Goal: Task Accomplishment & Management: Manage account settings

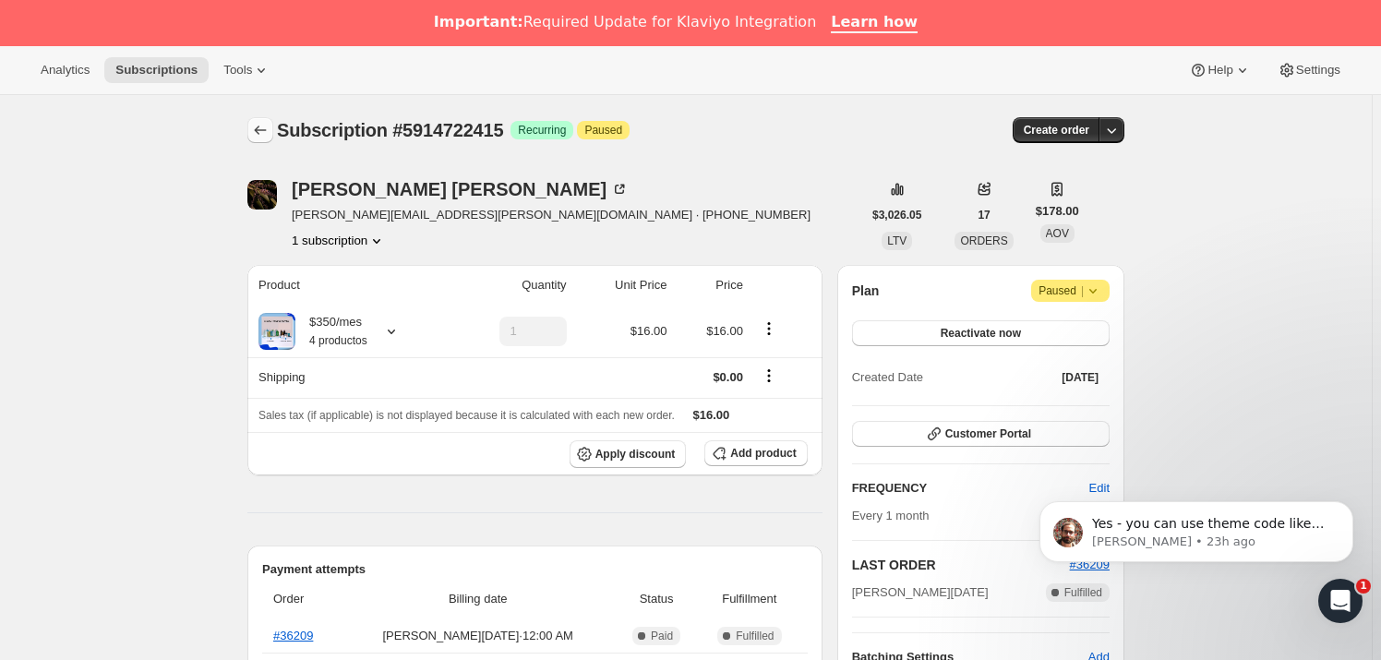
click at [263, 132] on icon "Subscriptions" at bounding box center [260, 130] width 18 height 18
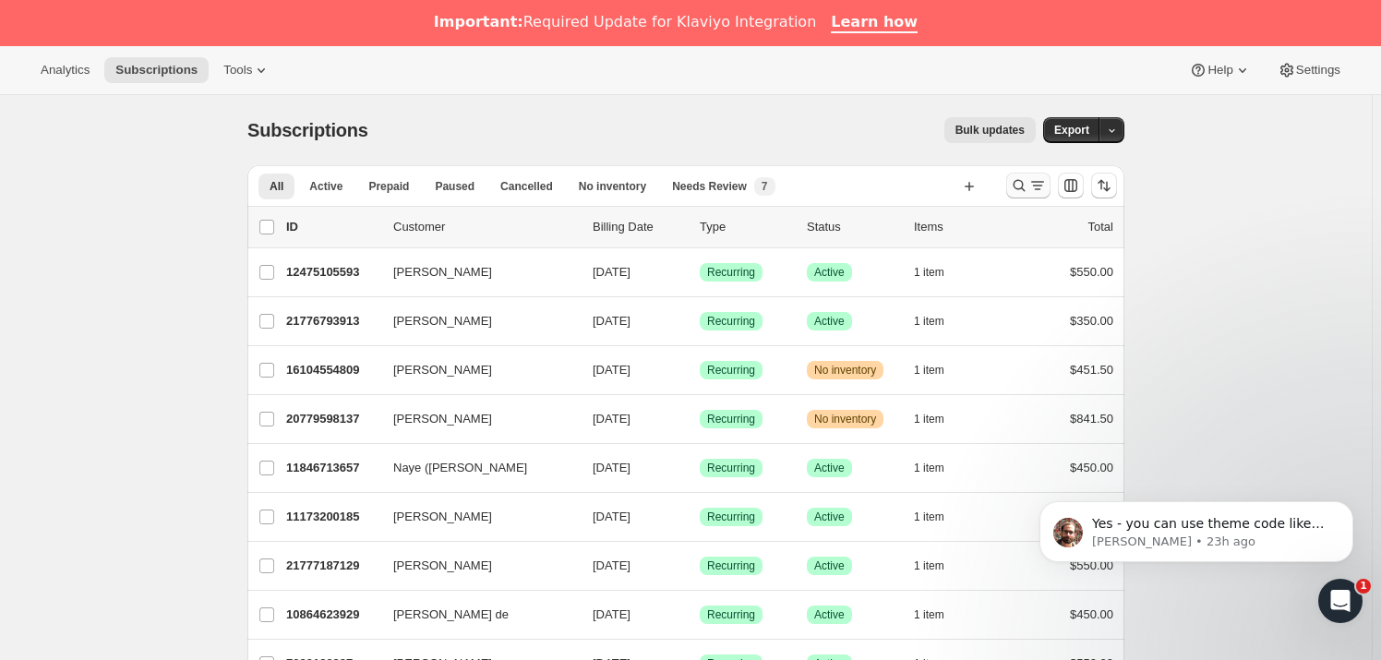
click at [1028, 183] on icon "Search and filter results" at bounding box center [1019, 185] width 18 height 18
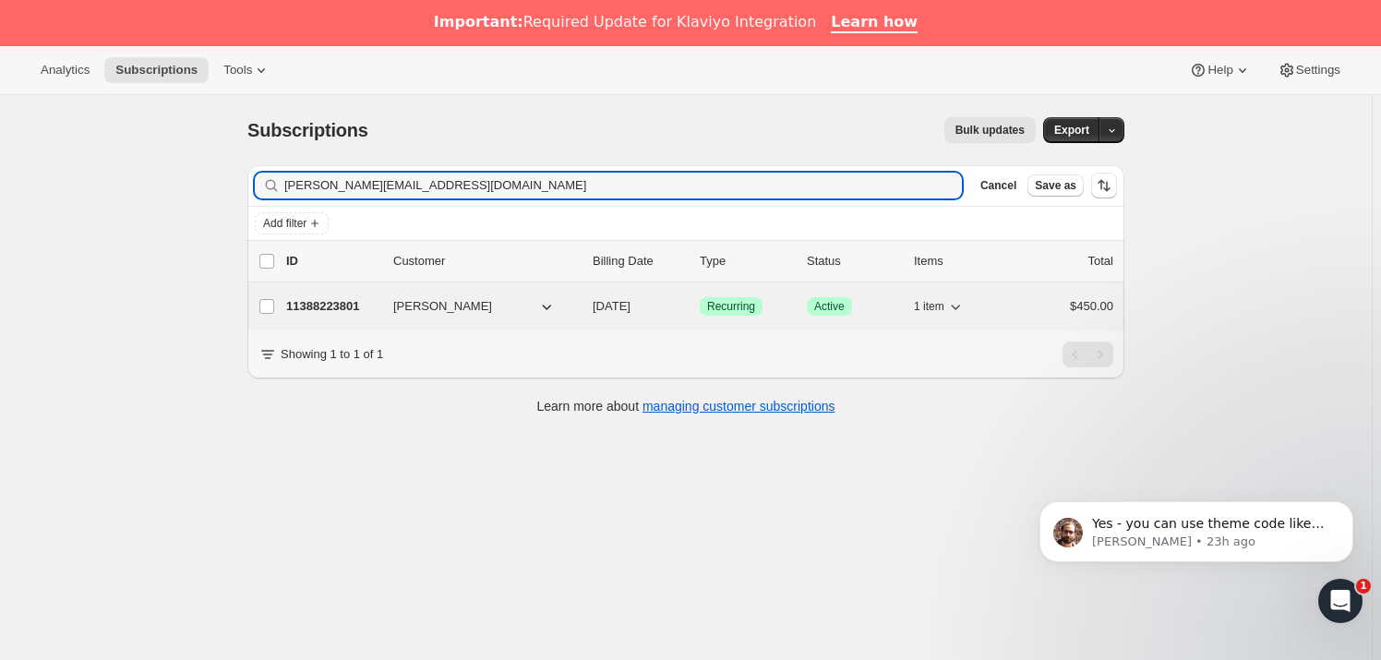
type input "[PERSON_NAME][EMAIL_ADDRESS][DOMAIN_NAME]"
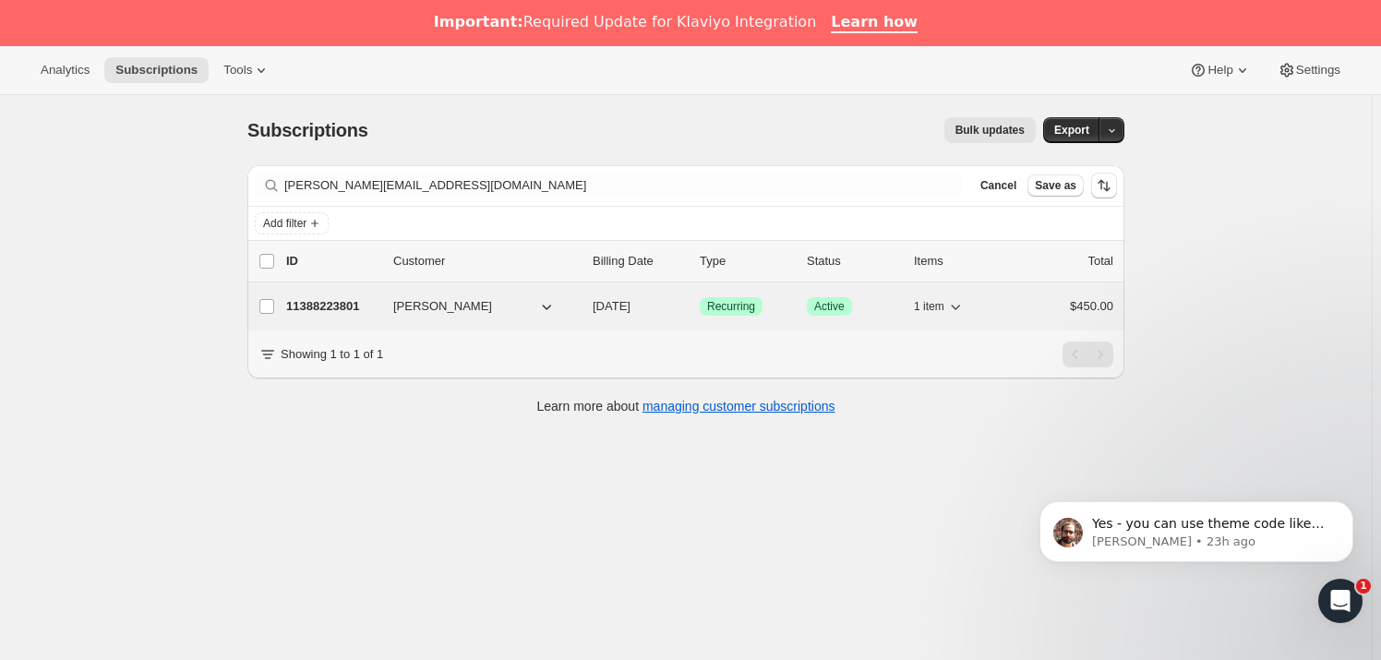
click at [433, 310] on span "[PERSON_NAME]" at bounding box center [442, 306] width 99 height 18
click at [321, 297] on p "11388223801" at bounding box center [332, 306] width 92 height 18
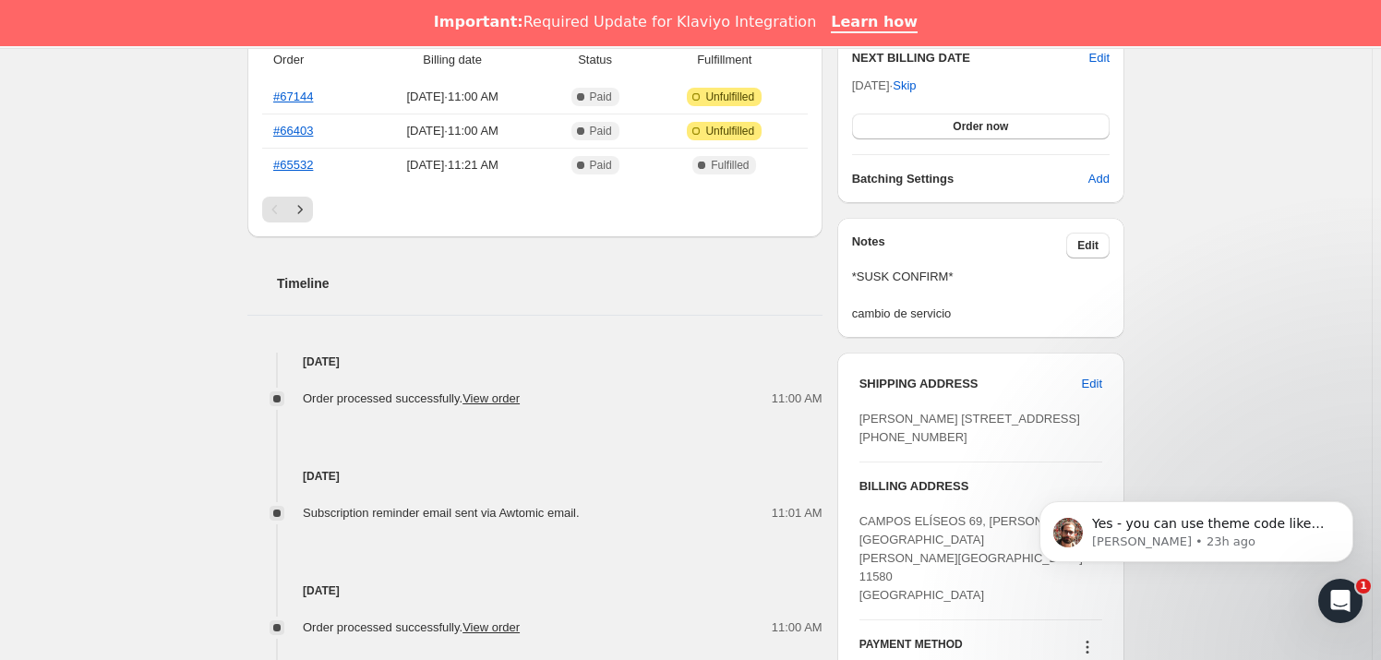
scroll to position [540, 0]
click at [1094, 251] on button "Edit" at bounding box center [1087, 245] width 43 height 26
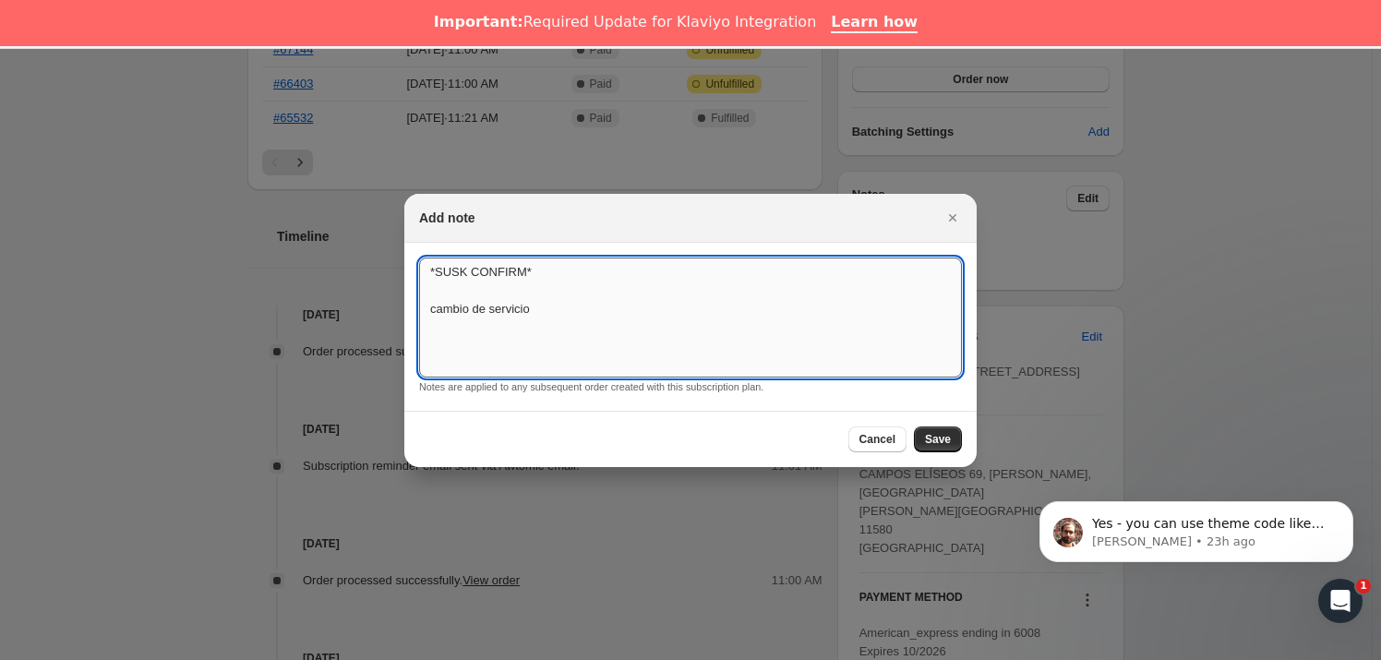
drag, startPoint x: 562, startPoint y: 264, endPoint x: 538, endPoint y: 371, distance: 109.8
click at [538, 371] on textarea "*SUSK CONFIRM* cambio de servicio" at bounding box center [690, 318] width 543 height 120
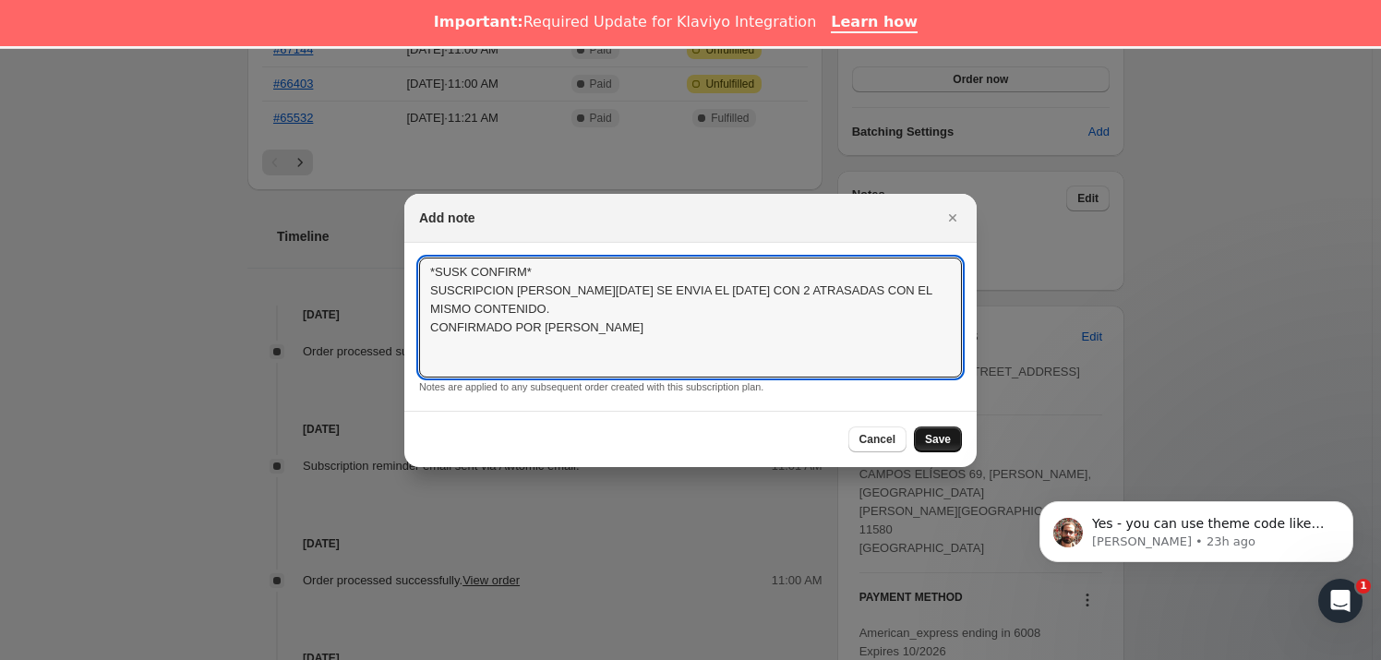
type textarea "*SUSK CONFIRM* SUSCRIPCION [PERSON_NAME][DATE] SE ENVIA EL [DATE] CON 2 ATRASAD…"
click at [921, 434] on button "Save" at bounding box center [938, 440] width 48 height 26
